Goal: Information Seeking & Learning: Find specific fact

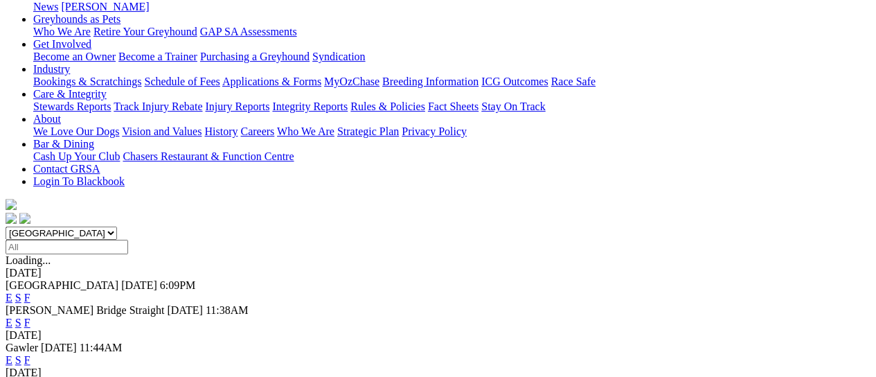
scroll to position [461, 0]
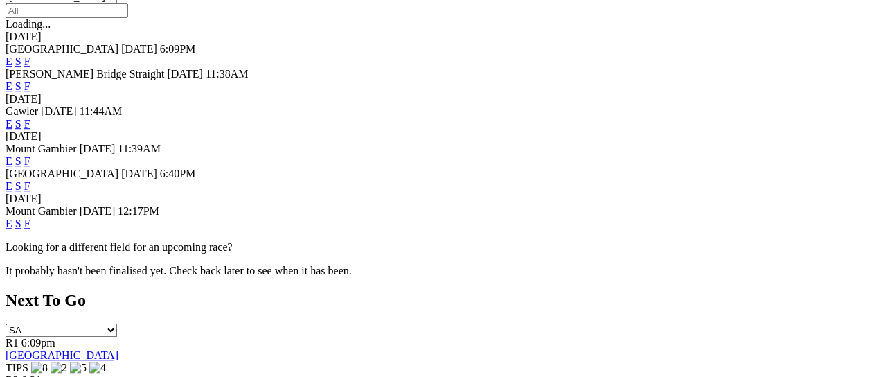
click at [30, 218] on link "F" at bounding box center [27, 224] width 6 height 12
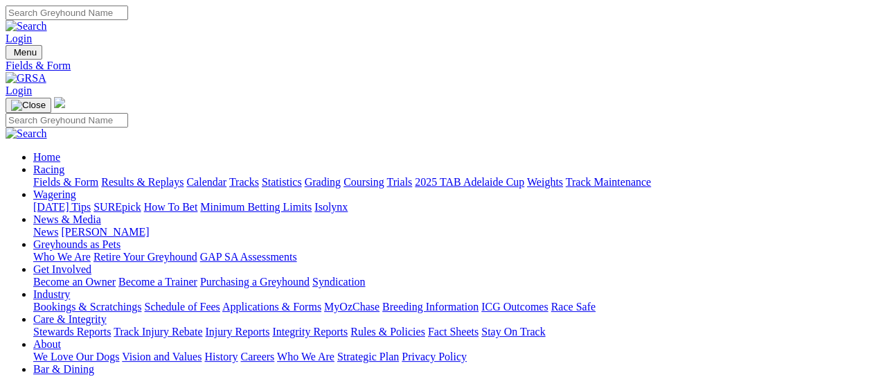
click at [156, 176] on link "Results & Replays" at bounding box center [142, 182] width 82 height 12
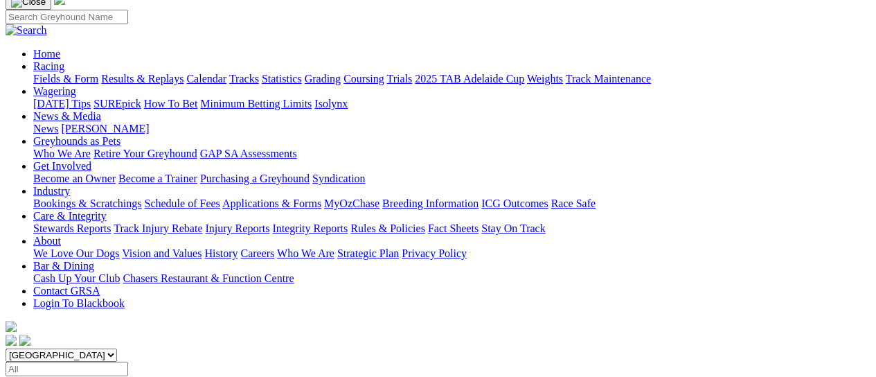
scroll to position [184, 0]
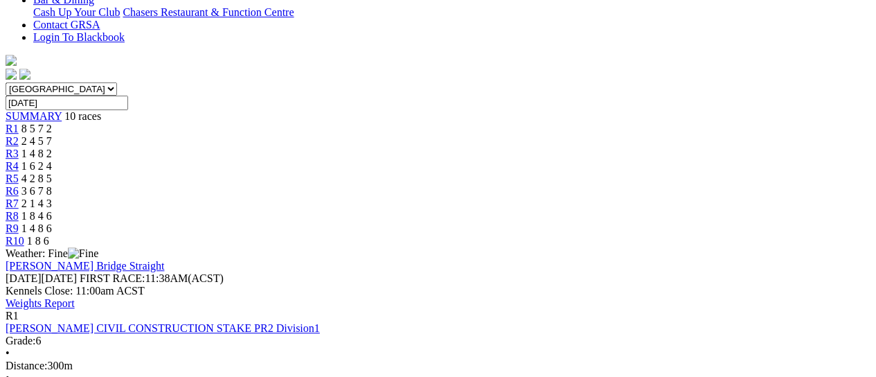
scroll to position [92, 0]
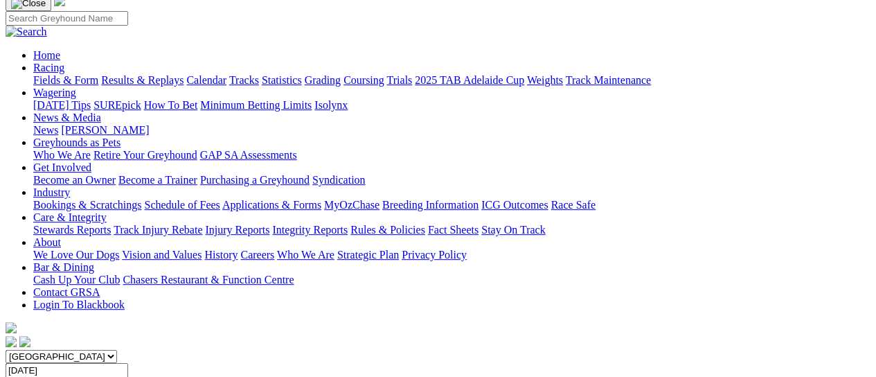
scroll to position [92, 0]
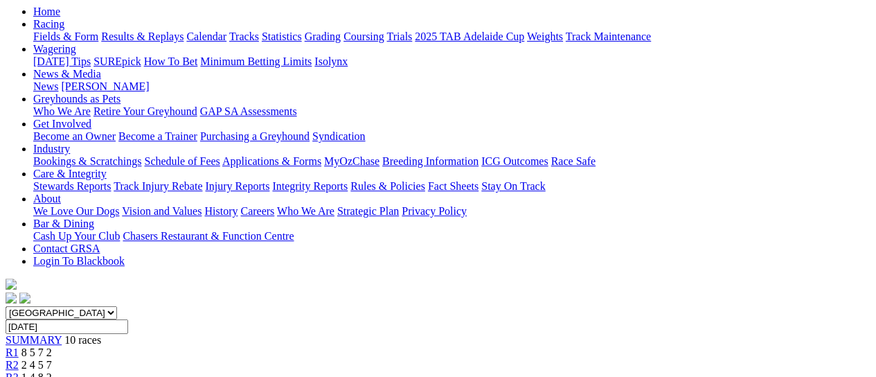
scroll to position [92, 0]
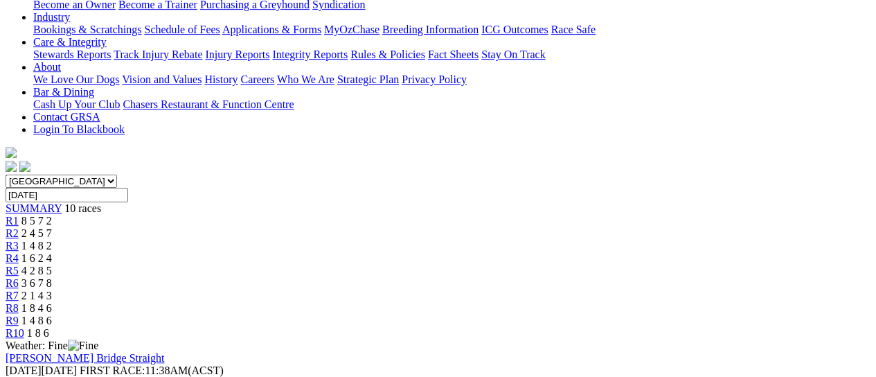
scroll to position [369, 0]
